Goal: Task Accomplishment & Management: Use online tool/utility

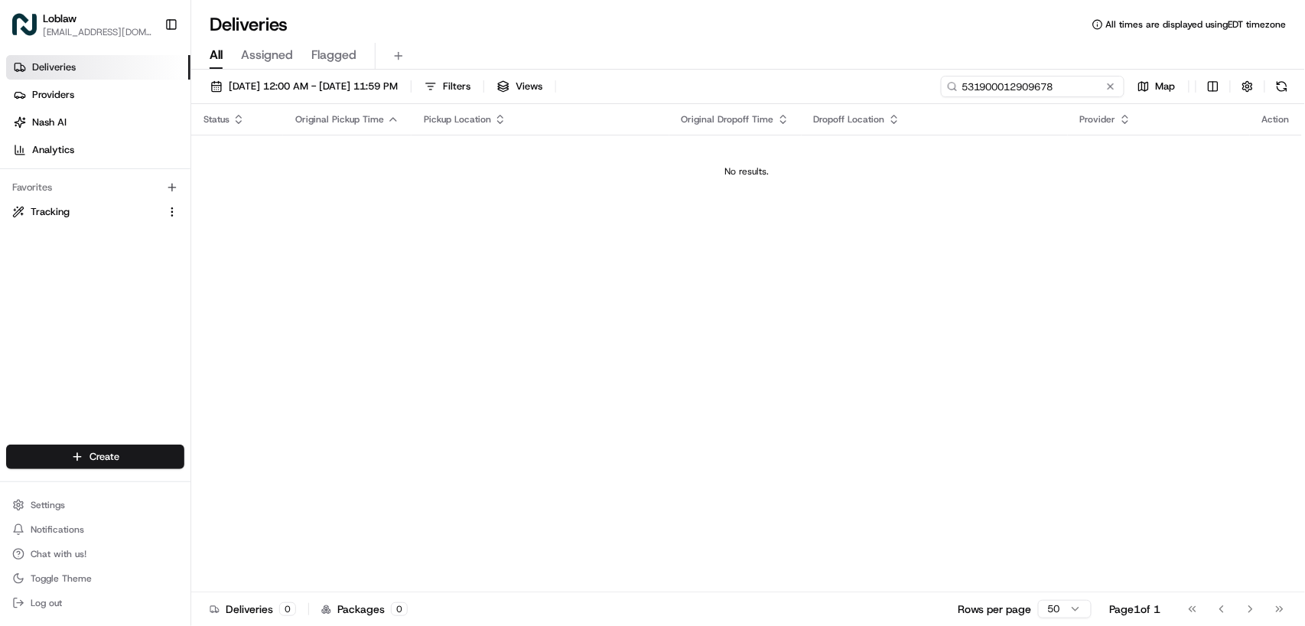
click at [1038, 90] on input "531900012909678" at bounding box center [1033, 86] width 184 height 21
paste input "45304"
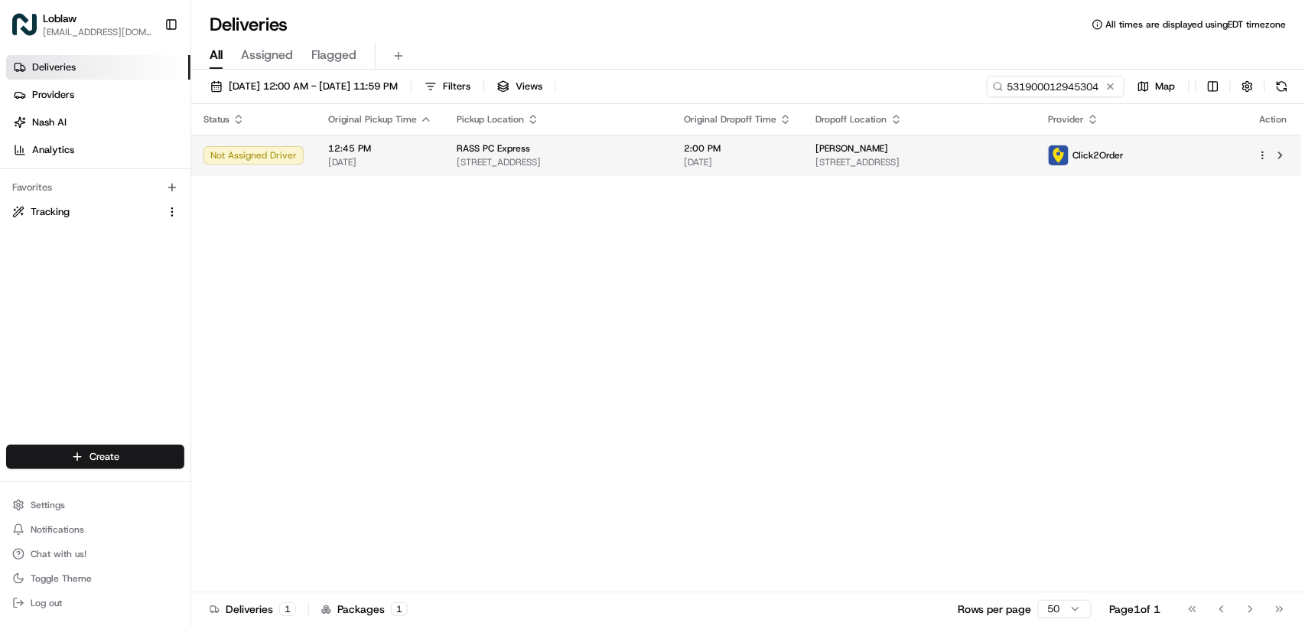
click at [792, 156] on span "[DATE]" at bounding box center [738, 162] width 108 height 12
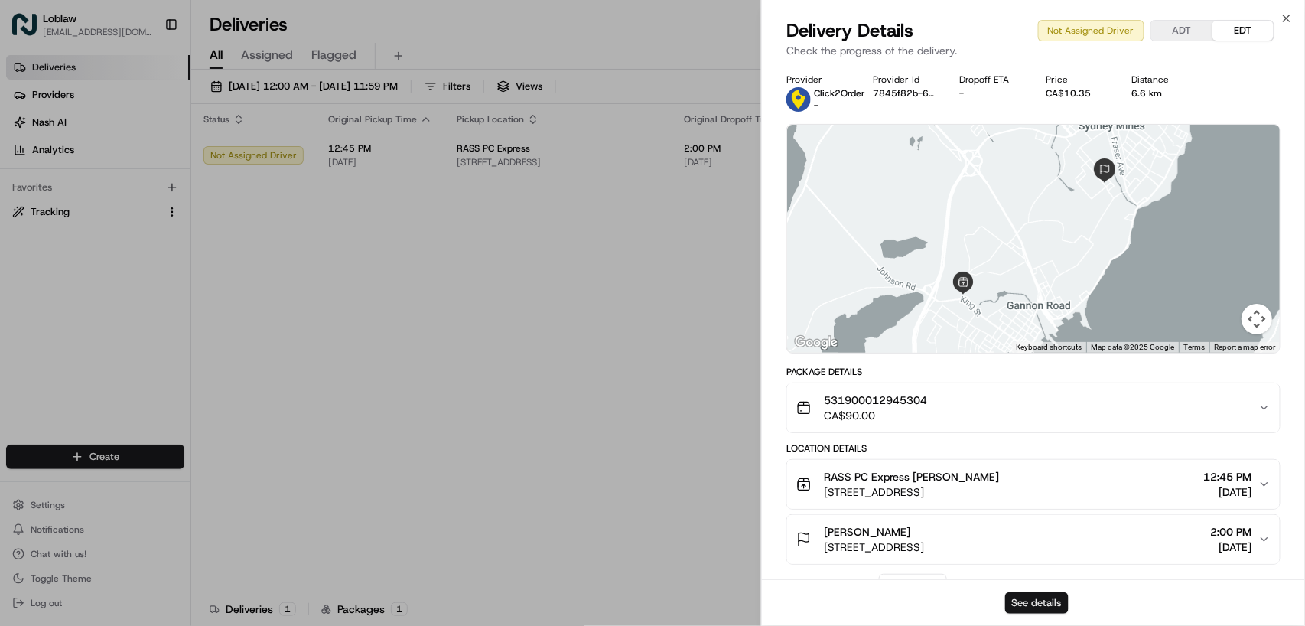
click at [1049, 601] on button "See details" at bounding box center [1037, 602] width 64 height 21
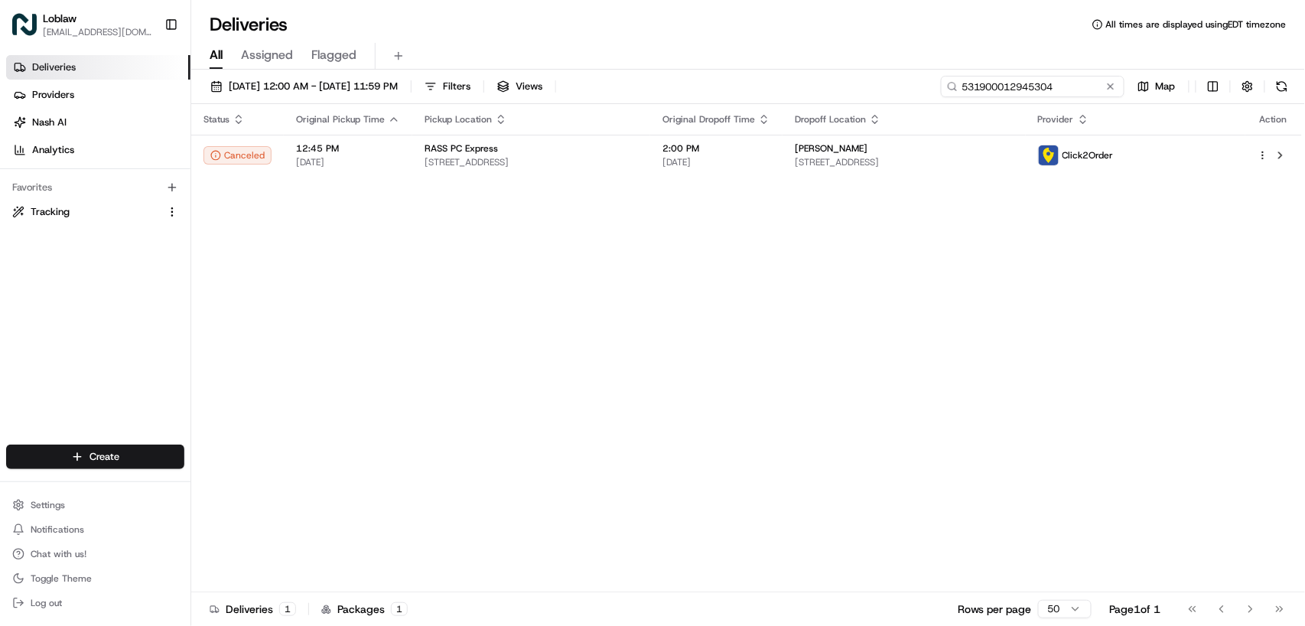
click at [1035, 87] on input "531900012945304" at bounding box center [1033, 86] width 184 height 21
paste input "25886"
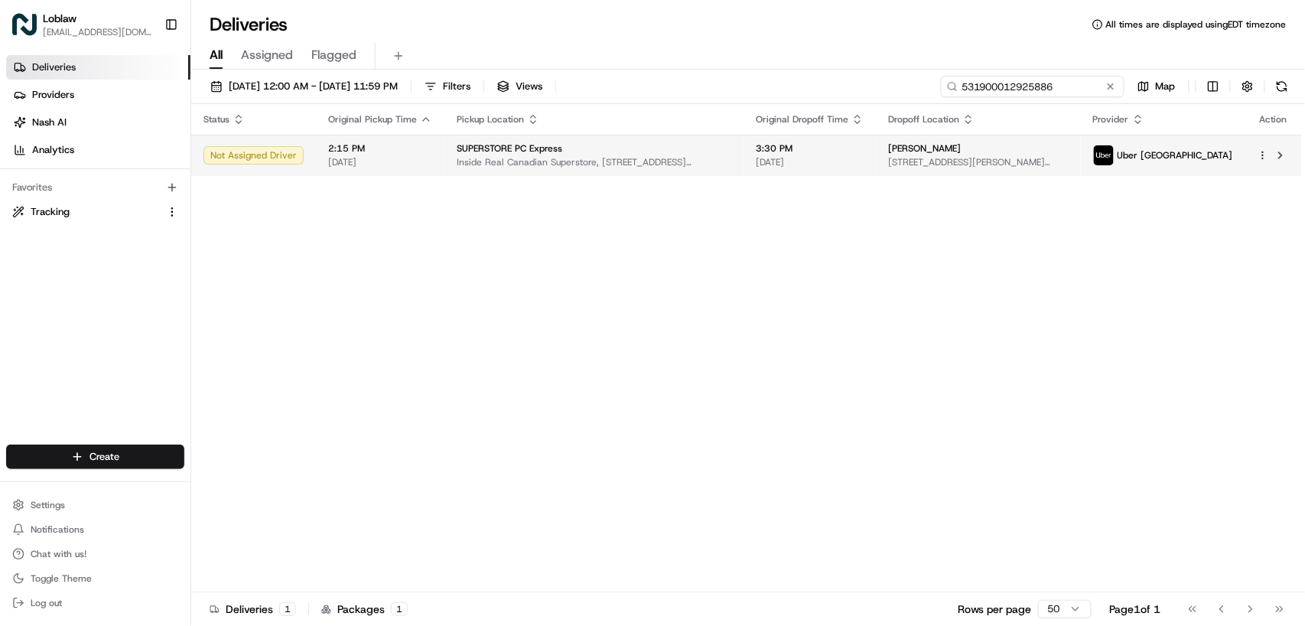
type input "531900012925886"
click at [864, 161] on span "[DATE]" at bounding box center [810, 162] width 108 height 12
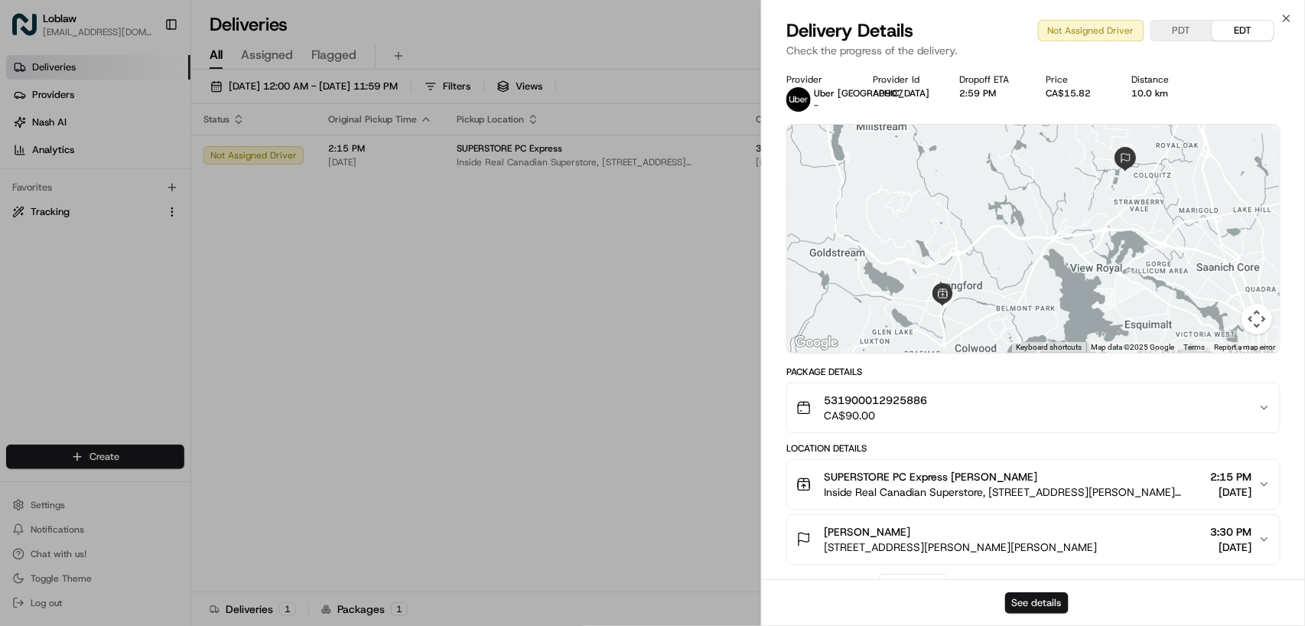
click at [1042, 601] on button "See details" at bounding box center [1037, 602] width 64 height 21
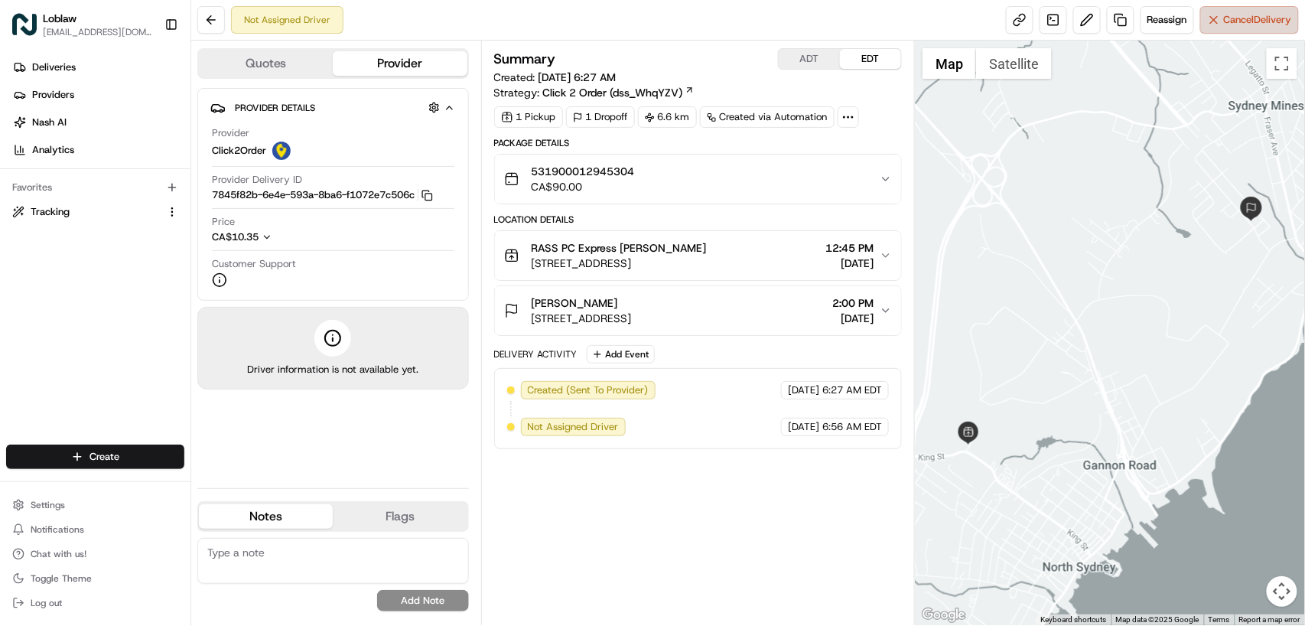
click at [1226, 23] on span "Cancel Delivery" at bounding box center [1258, 20] width 68 height 14
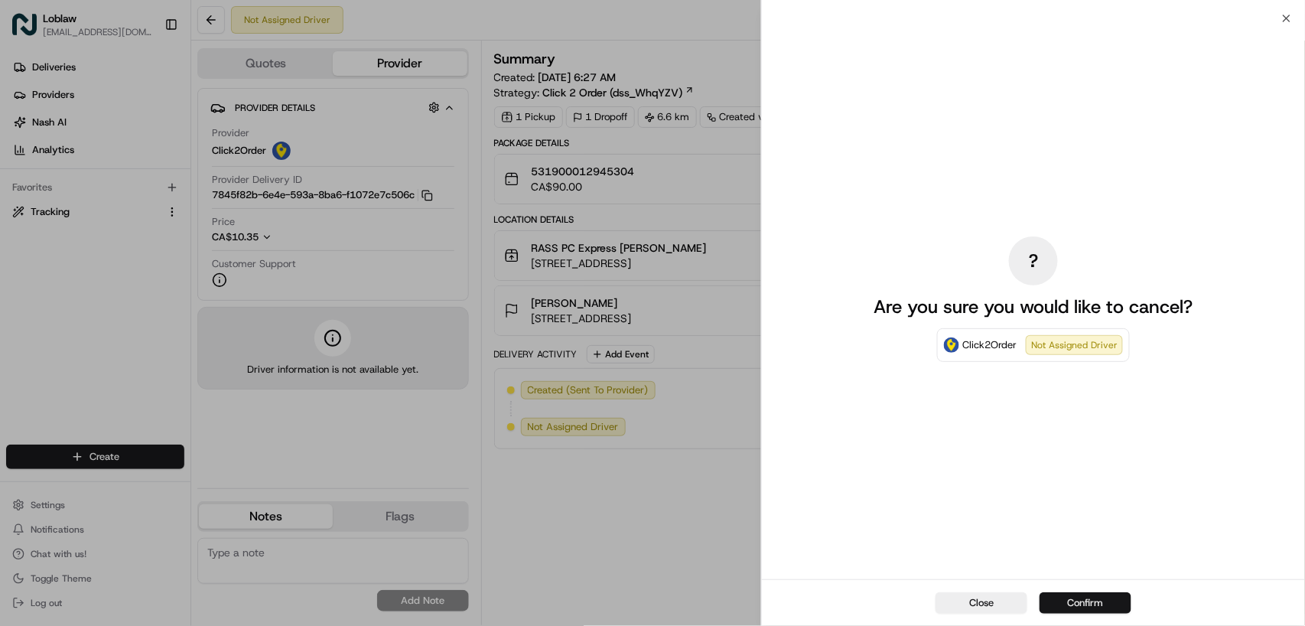
click at [1077, 604] on button "Confirm" at bounding box center [1086, 602] width 92 height 21
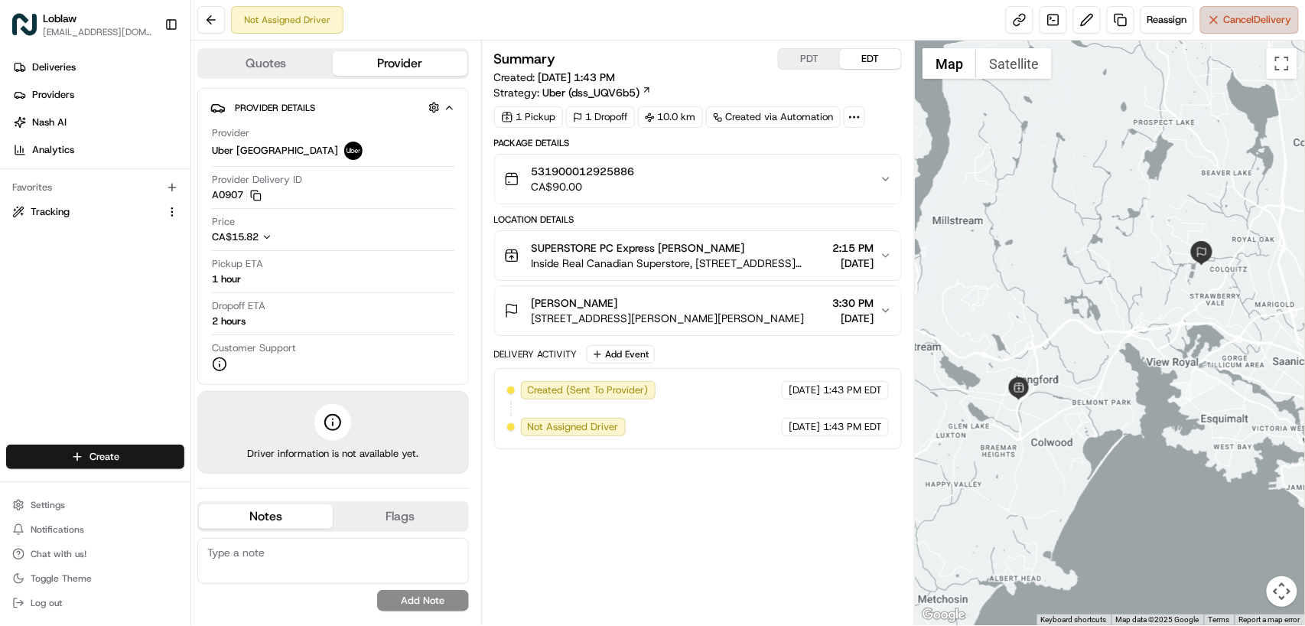
click at [1233, 18] on span "Cancel Delivery" at bounding box center [1258, 20] width 68 height 14
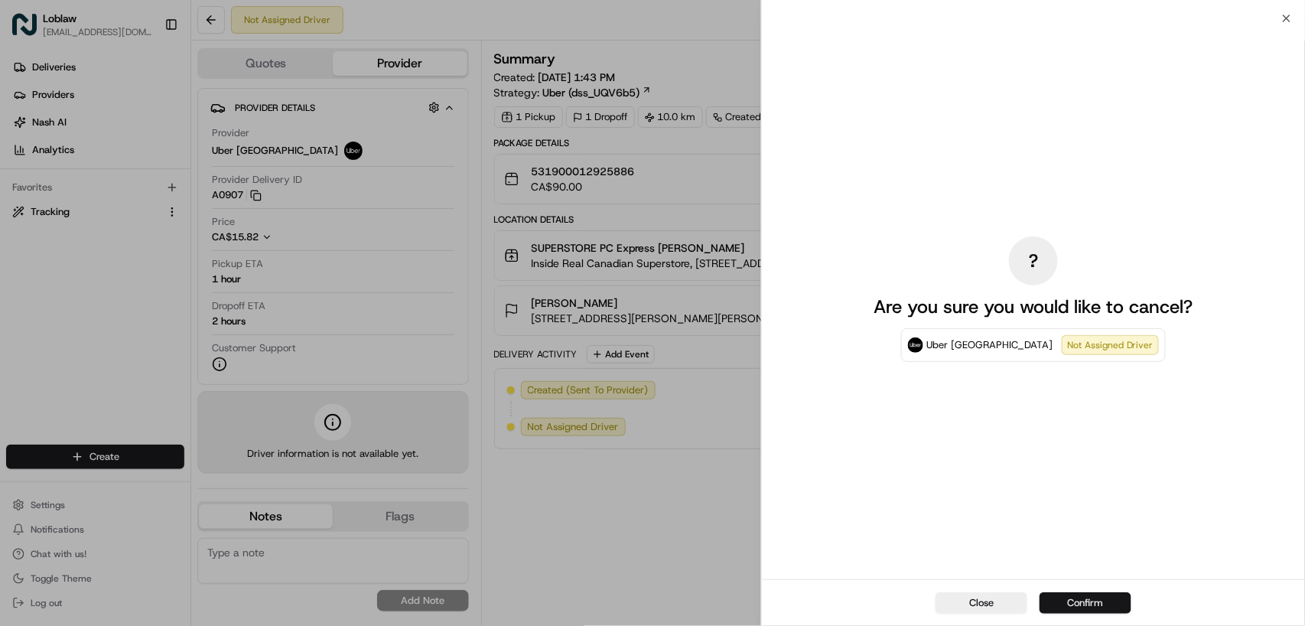
click at [1077, 604] on button "Confirm" at bounding box center [1086, 602] width 92 height 21
